Goal: Task Accomplishment & Management: Use online tool/utility

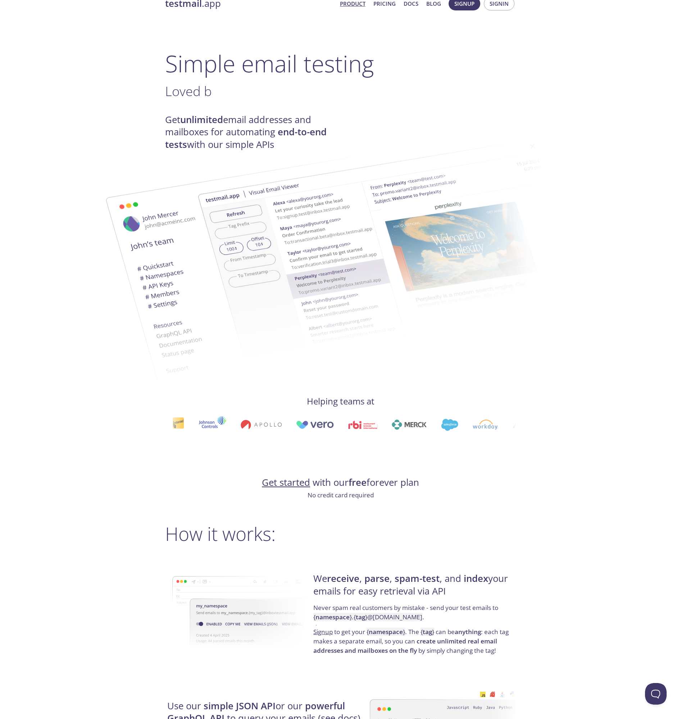
scroll to position [100, 0]
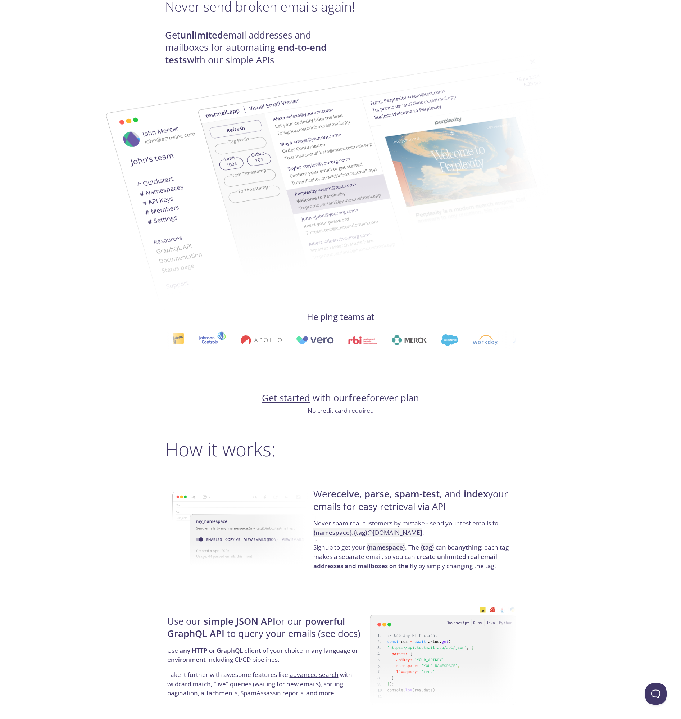
click at [303, 401] on link "Get started" at bounding box center [286, 398] width 48 height 13
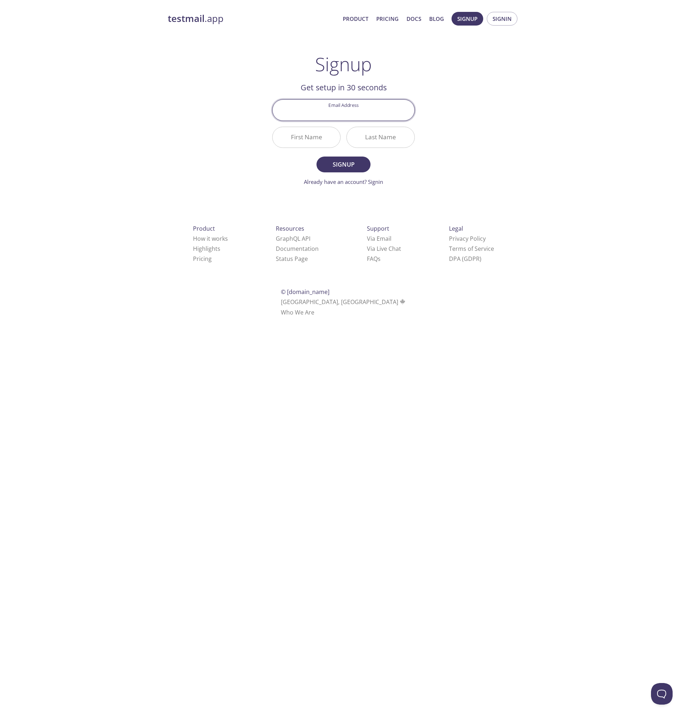
click at [353, 114] on input "Email Address" at bounding box center [343, 110] width 142 height 21
type input "[EMAIL_ADDRESS][DOMAIN_NAME]"
click at [326, 140] on input "First Name" at bounding box center [306, 137] width 68 height 21
type input "Enterprise"
click at [373, 141] on input "Last Name" at bounding box center [381, 137] width 68 height 21
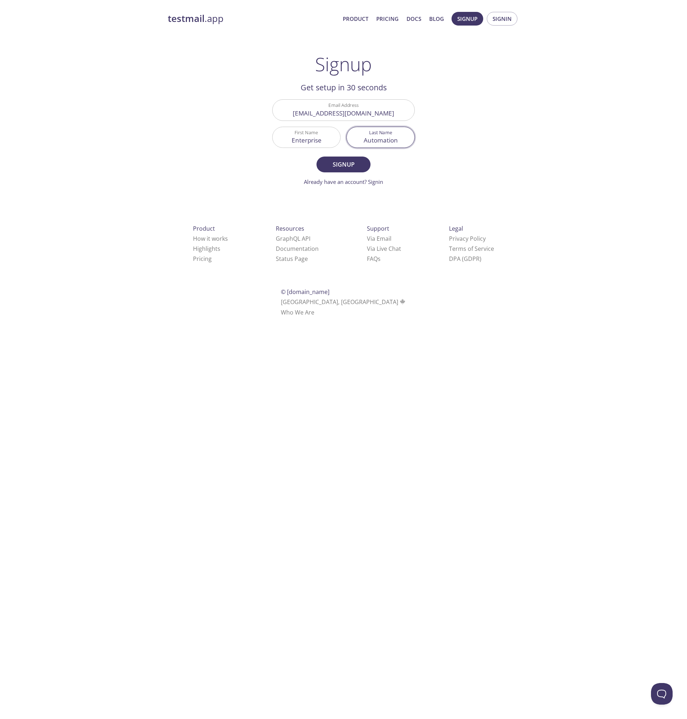
type input "Automation"
click at [483, 151] on div "testmail .app Product Pricing Docs Blog Signup Signin Signup Get setup in 30 se…" at bounding box center [343, 172] width 369 height 330
click at [358, 163] on span "Signup" at bounding box center [343, 164] width 38 height 10
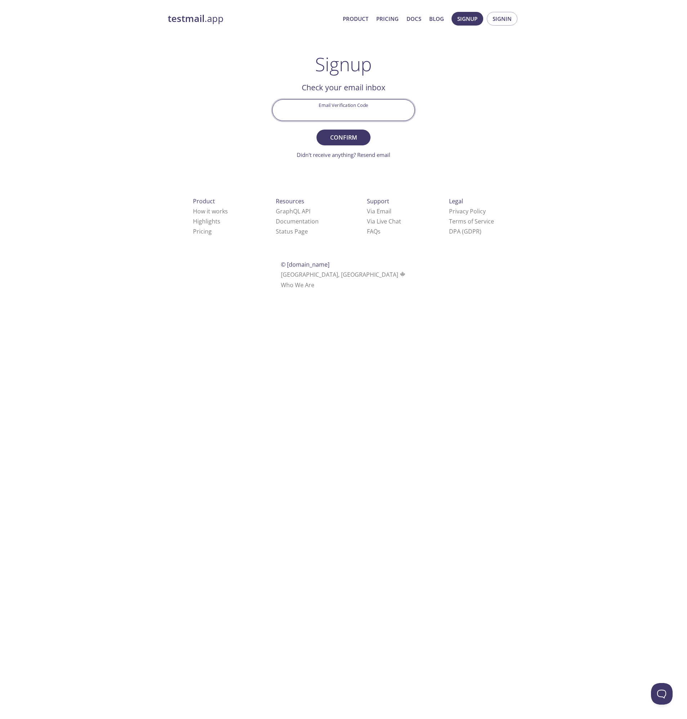
click at [389, 114] on input "Email Verification Code" at bounding box center [343, 110] width 142 height 21
click at [371, 155] on link "Didn't receive anything? Resend email" at bounding box center [344, 154] width 94 height 7
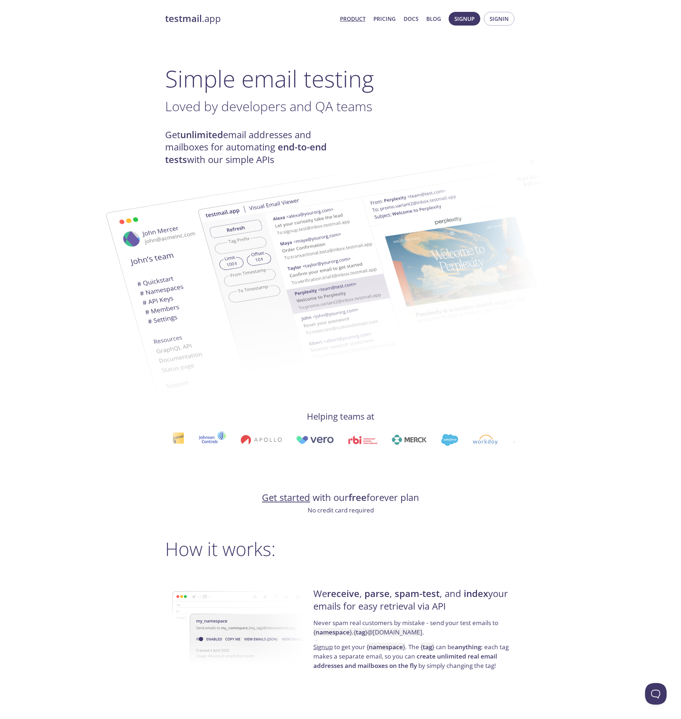
click at [294, 497] on link "Get started" at bounding box center [286, 497] width 48 height 13
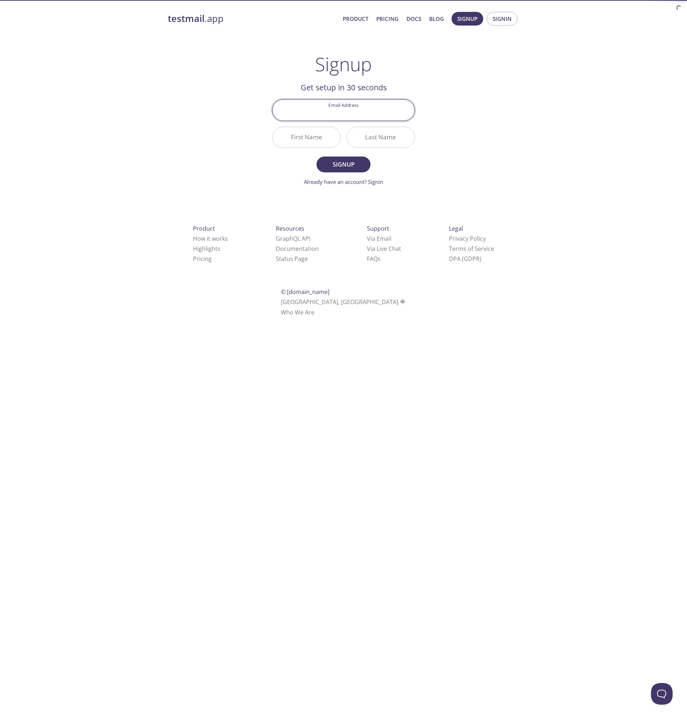
click at [371, 110] on input "Email Address" at bounding box center [343, 110] width 142 height 21
type input "[EMAIL_ADDRESS][DOMAIN_NAME]"
click at [331, 136] on input "First Name" at bounding box center [306, 137] width 68 height 21
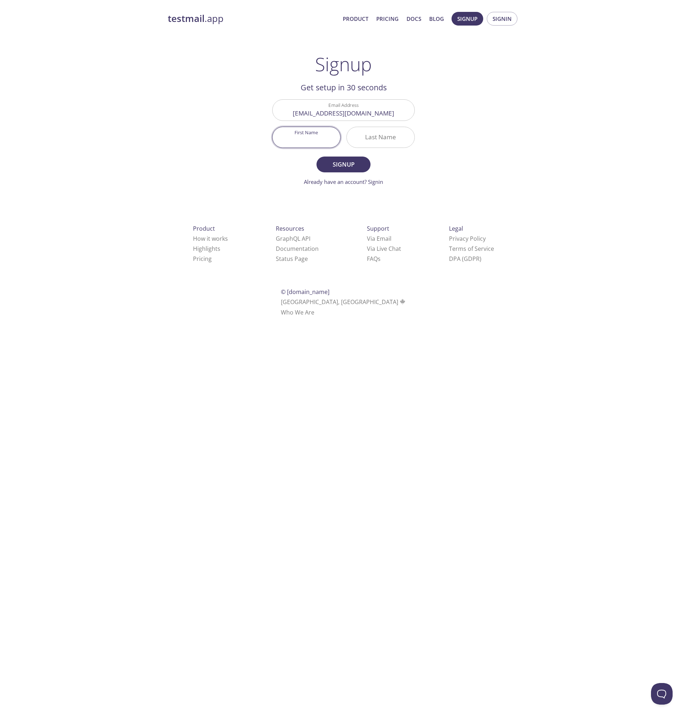
click at [325, 137] on input "First Name" at bounding box center [306, 137] width 68 height 21
type input "Enterprise"
type input "Automation"
click at [351, 164] on span "Signup" at bounding box center [343, 164] width 38 height 10
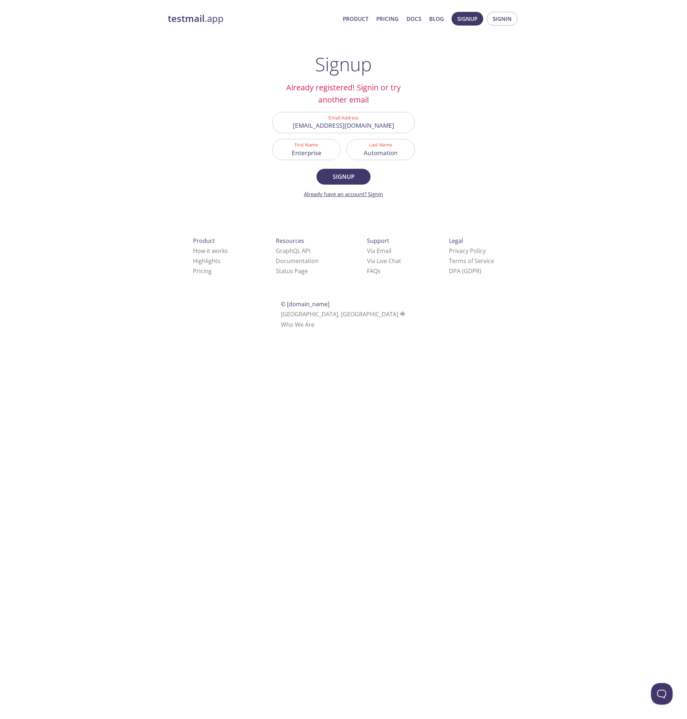
click at [379, 194] on link "Already have an account? Signin" at bounding box center [343, 193] width 79 height 7
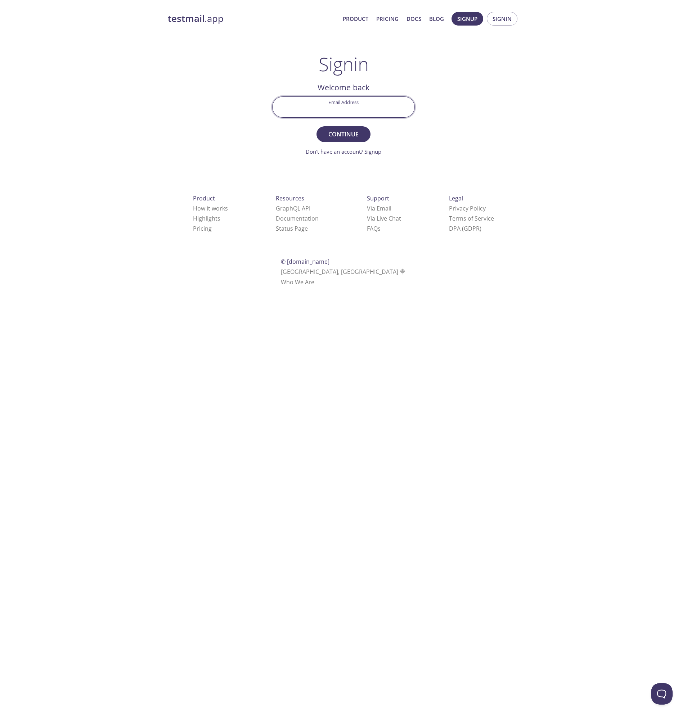
click at [370, 108] on input "Email Address" at bounding box center [343, 107] width 142 height 21
type input "[EMAIL_ADDRESS][DOMAIN_NAME]"
click at [361, 136] on span "Continue" at bounding box center [343, 134] width 38 height 10
click at [384, 110] on input "Signin Security Code" at bounding box center [343, 107] width 142 height 21
type input "67TQUBE"
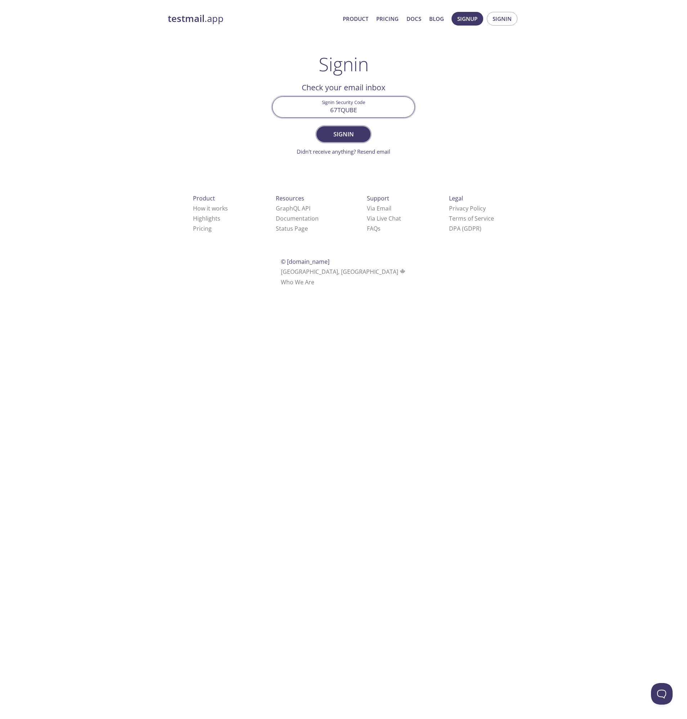
click at [349, 133] on span "Signin" at bounding box center [343, 134] width 38 height 10
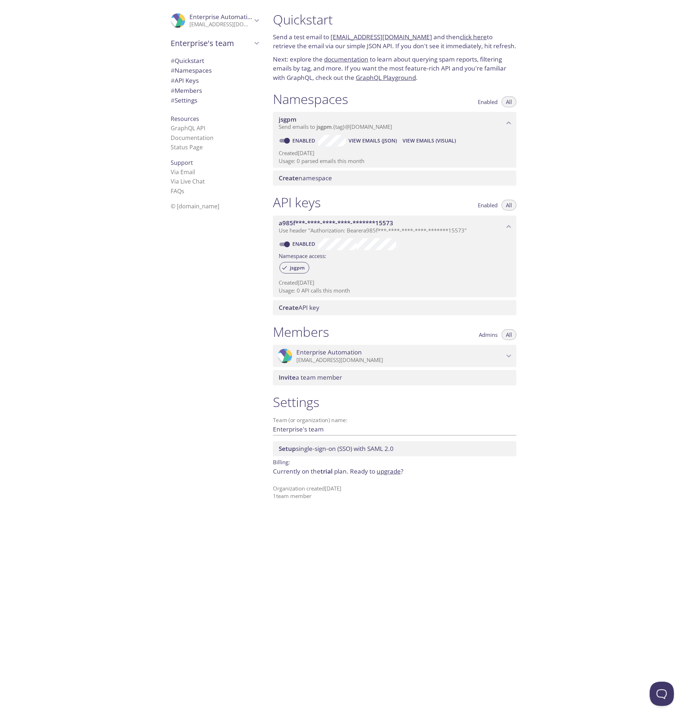
click at [659, 692] on button "Open Beacon popover" at bounding box center [660, 693] width 22 height 22
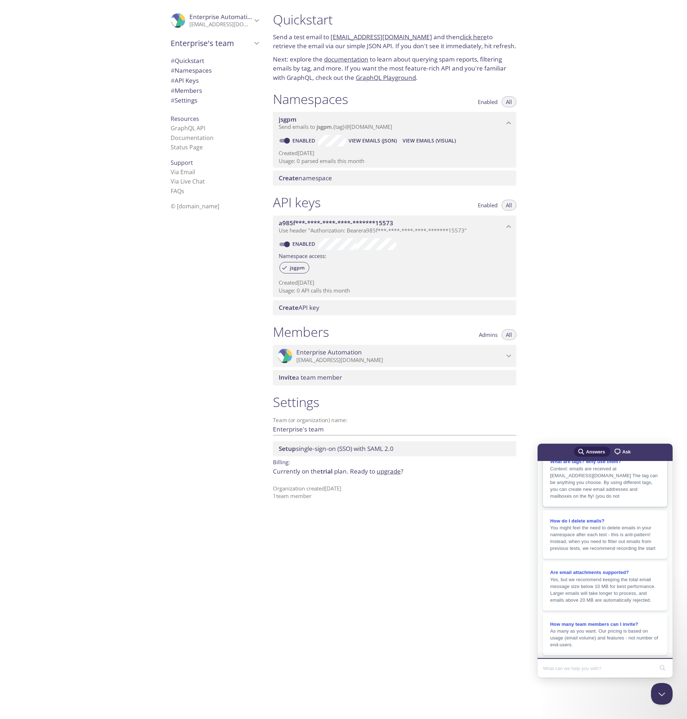
scroll to position [125, 0]
click at [398, 471] on link "upgrade" at bounding box center [388, 471] width 24 height 8
drag, startPoint x: 279, startPoint y: 119, endPoint x: 566, endPoint y: 130, distance: 287.4
click at [566, 130] on div "Quickstart Send a test email to jsgpm.test@inbox.testmail.app and then click he…" at bounding box center [477, 359] width 420 height 719
drag, startPoint x: 420, startPoint y: 39, endPoint x: 331, endPoint y: 38, distance: 88.2
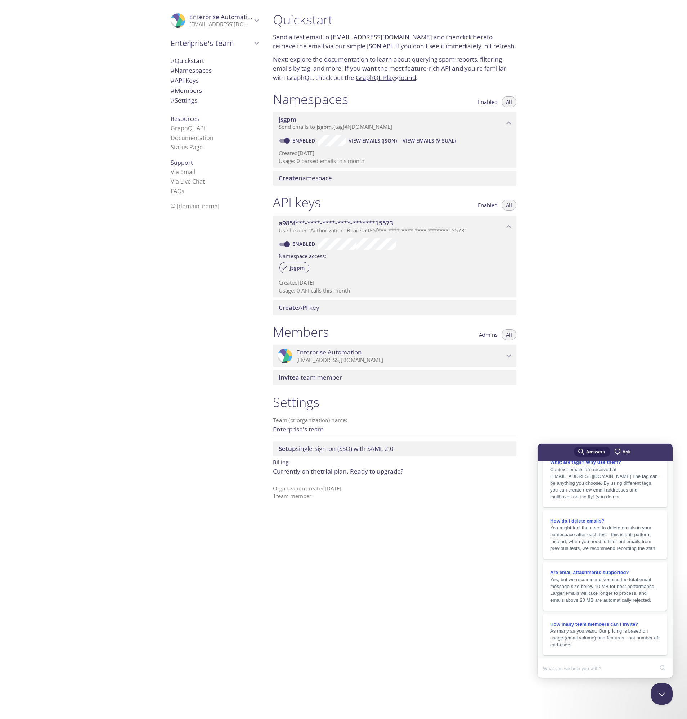
click at [331, 38] on p "Send a test email to jsgpm.test@inbox.testmail.app and then click here to retri…" at bounding box center [394, 41] width 243 height 18
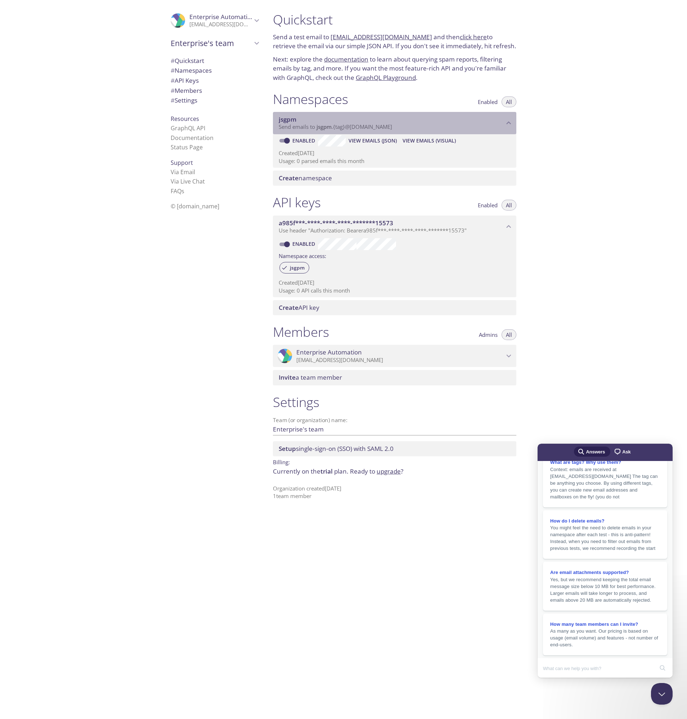
drag, startPoint x: 413, startPoint y: 128, endPoint x: 308, endPoint y: 128, distance: 105.1
click at [308, 127] on p "Send emails to jsgpm . {tag} @inbox.testmail.app" at bounding box center [391, 126] width 225 height 7
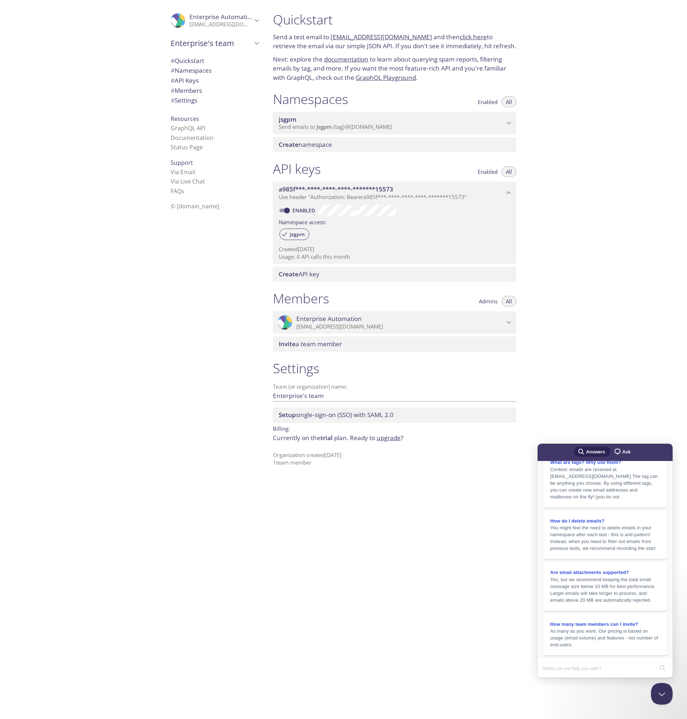
copy link "jsgpm.test@inbox.testmail.app"
drag, startPoint x: 330, startPoint y: 37, endPoint x: 346, endPoint y: 38, distance: 16.2
click at [346, 38] on p "Send a test email to jsgpm.test@inbox.testmail.app and then click here to retri…" at bounding box center [394, 41] width 243 height 18
copy p "jsgpm"
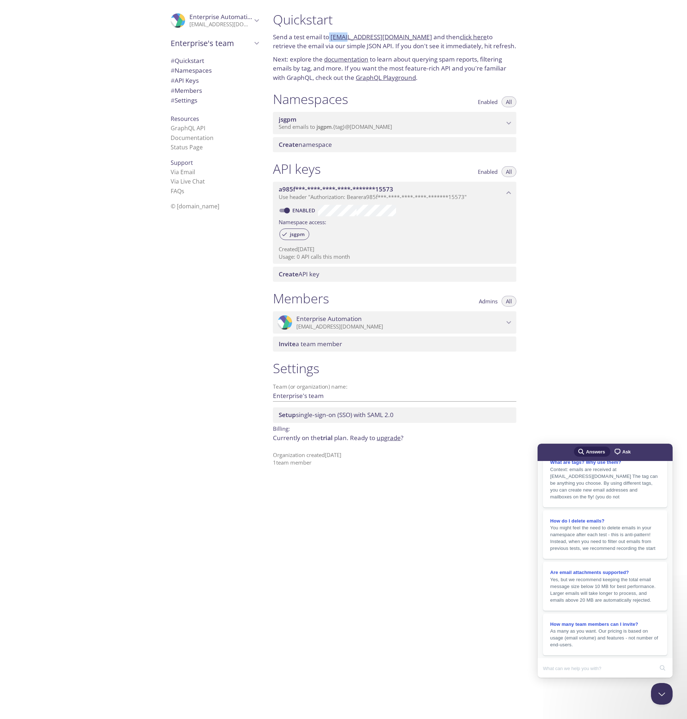
copy p "jsgpm"
